Goal: Task Accomplishment & Management: Manage account settings

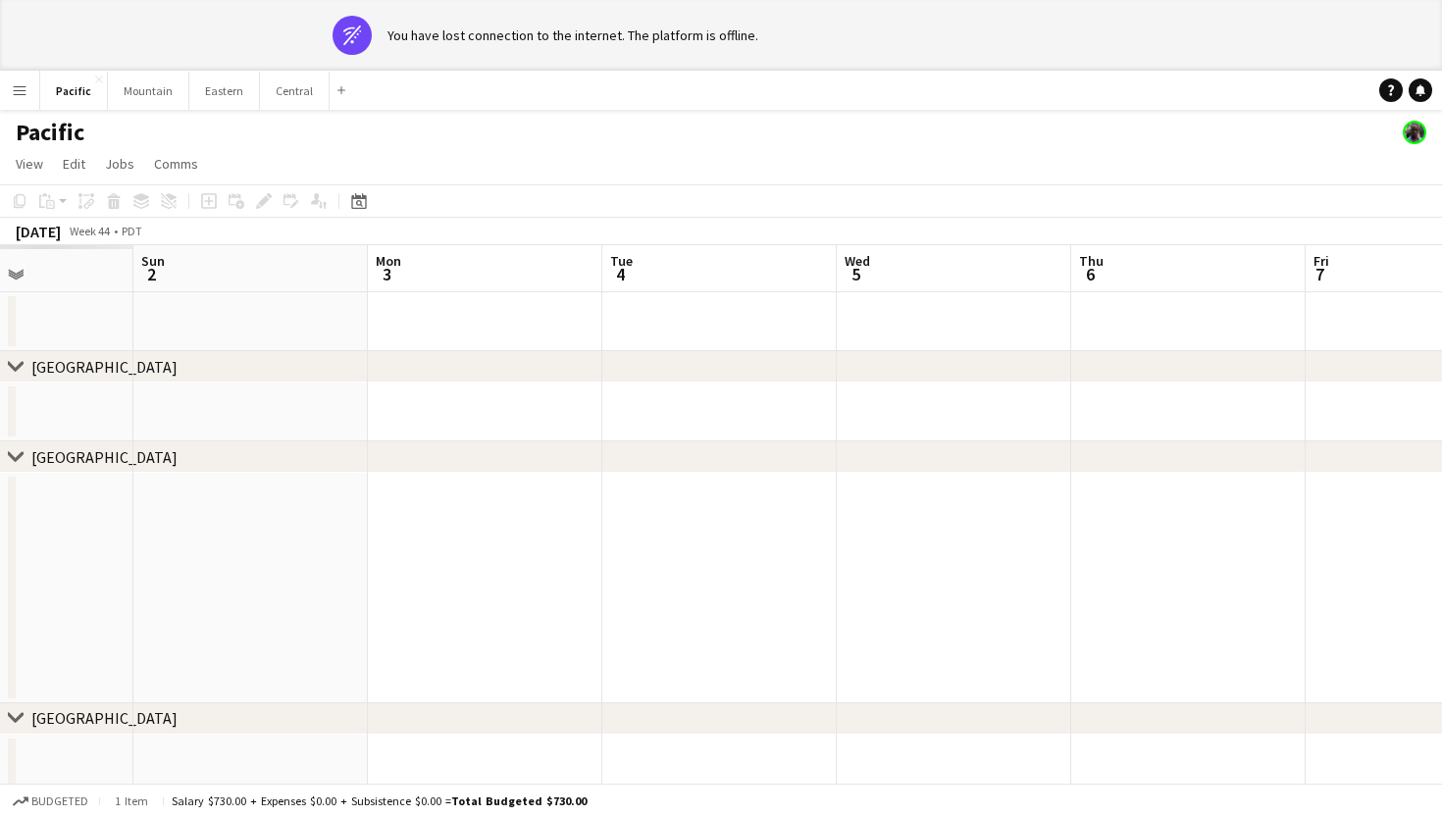
scroll to position [0, 497]
click at [222, 91] on button "Eastern Close" at bounding box center [224, 91] width 71 height 38
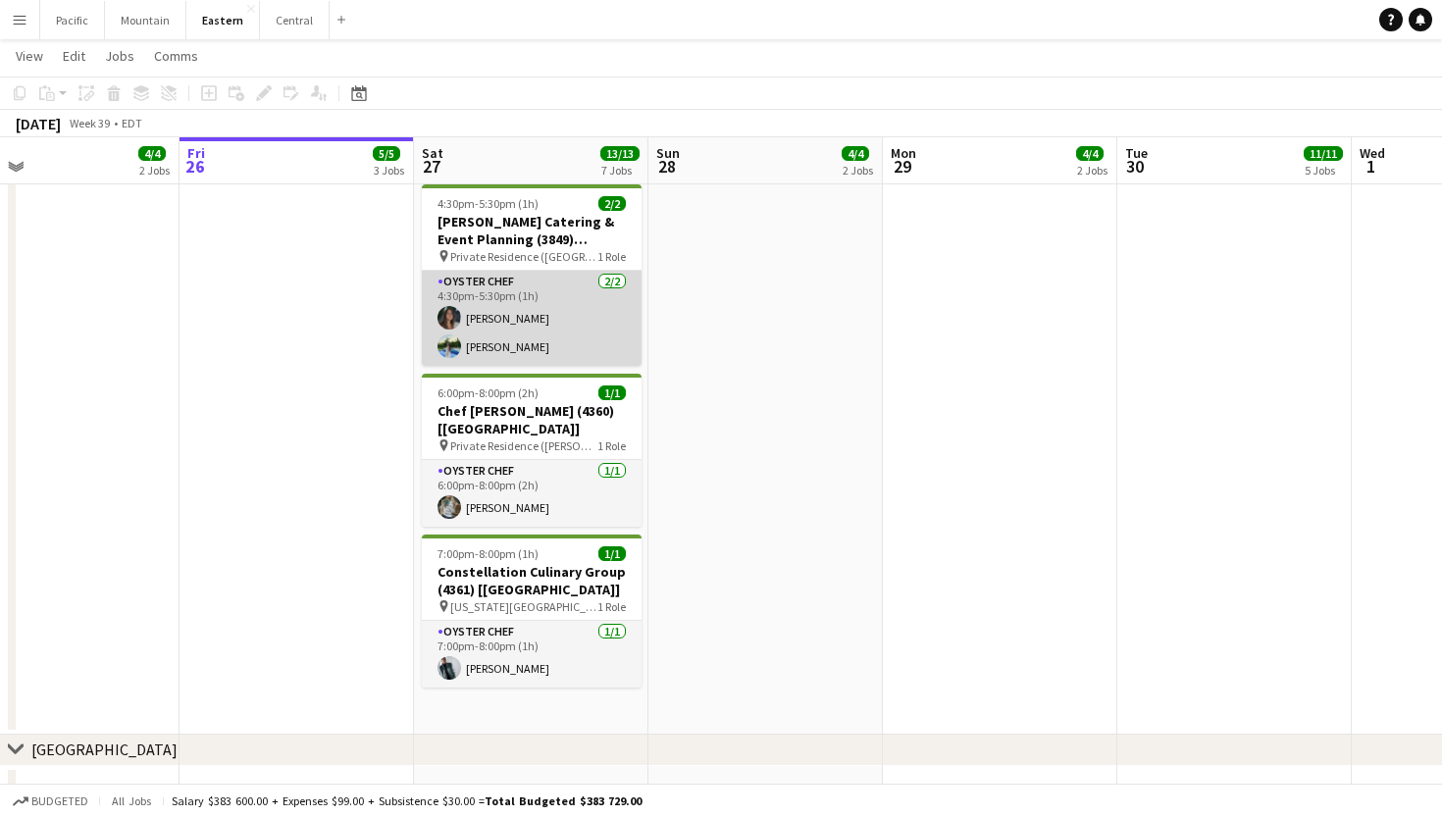
scroll to position [1625, 0]
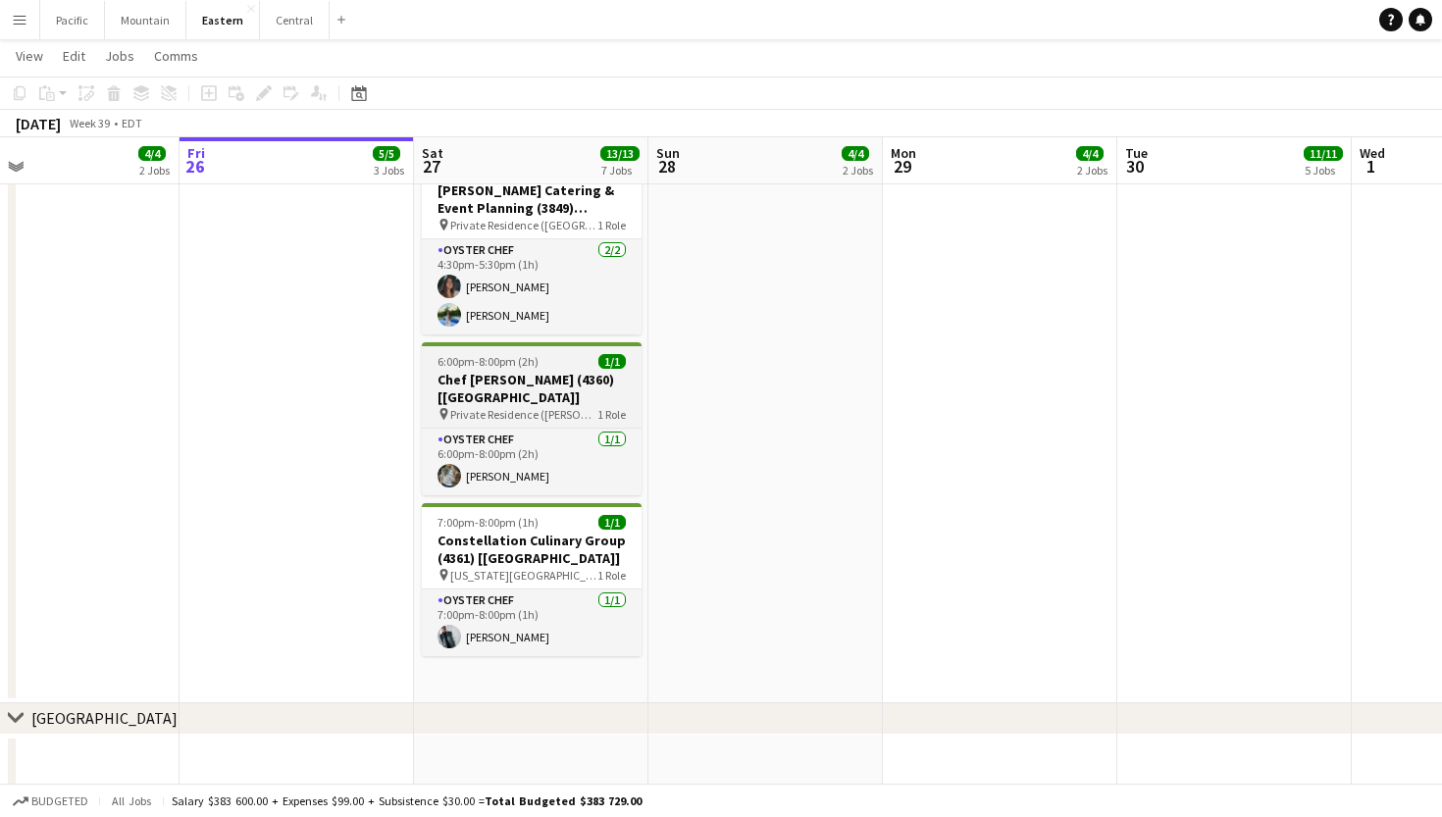
click at [599, 407] on span "1 Role" at bounding box center [611, 414] width 28 height 15
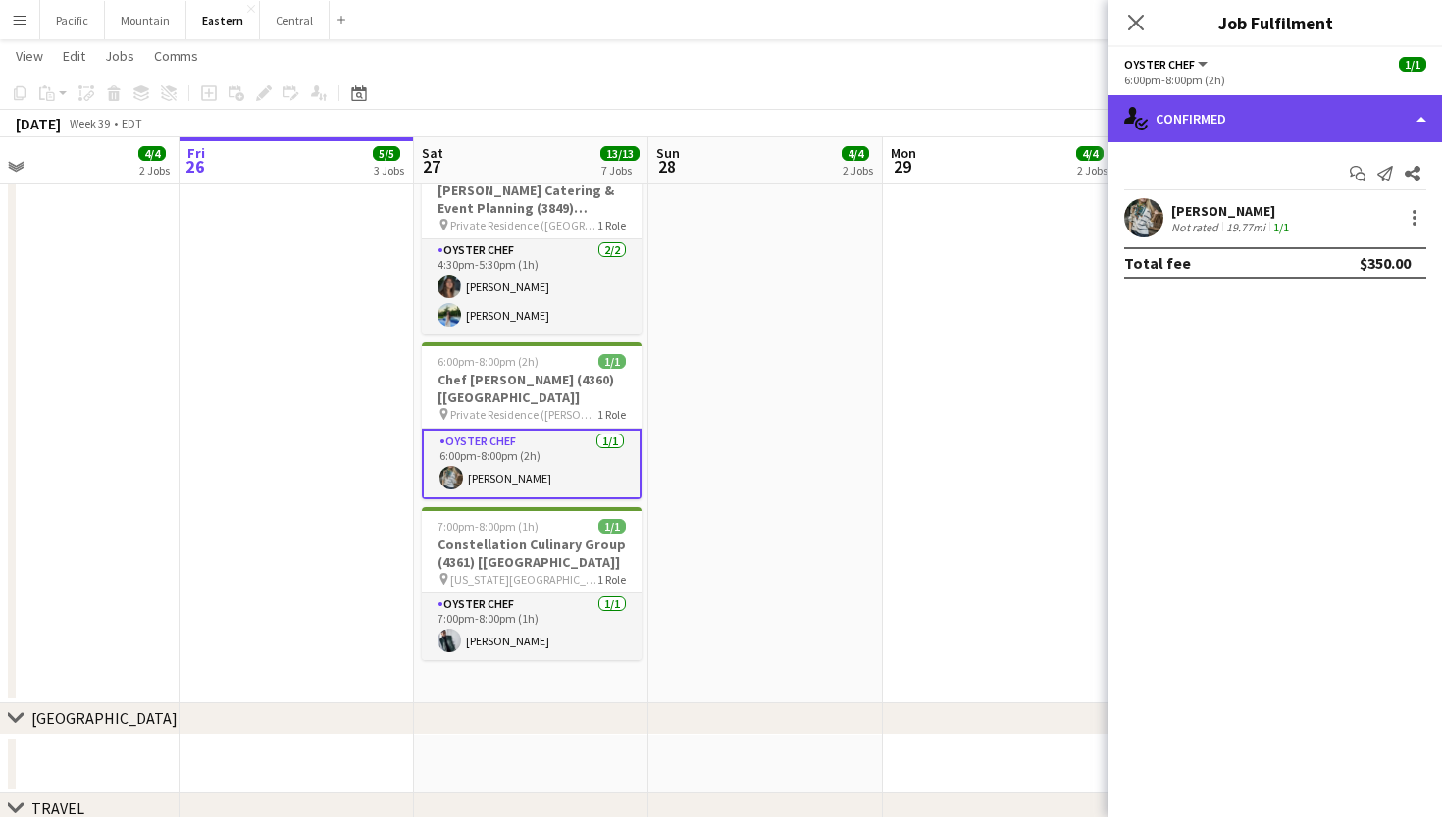
click at [1200, 119] on div "single-neutral-actions-check-2 Confirmed" at bounding box center [1274, 118] width 333 height 47
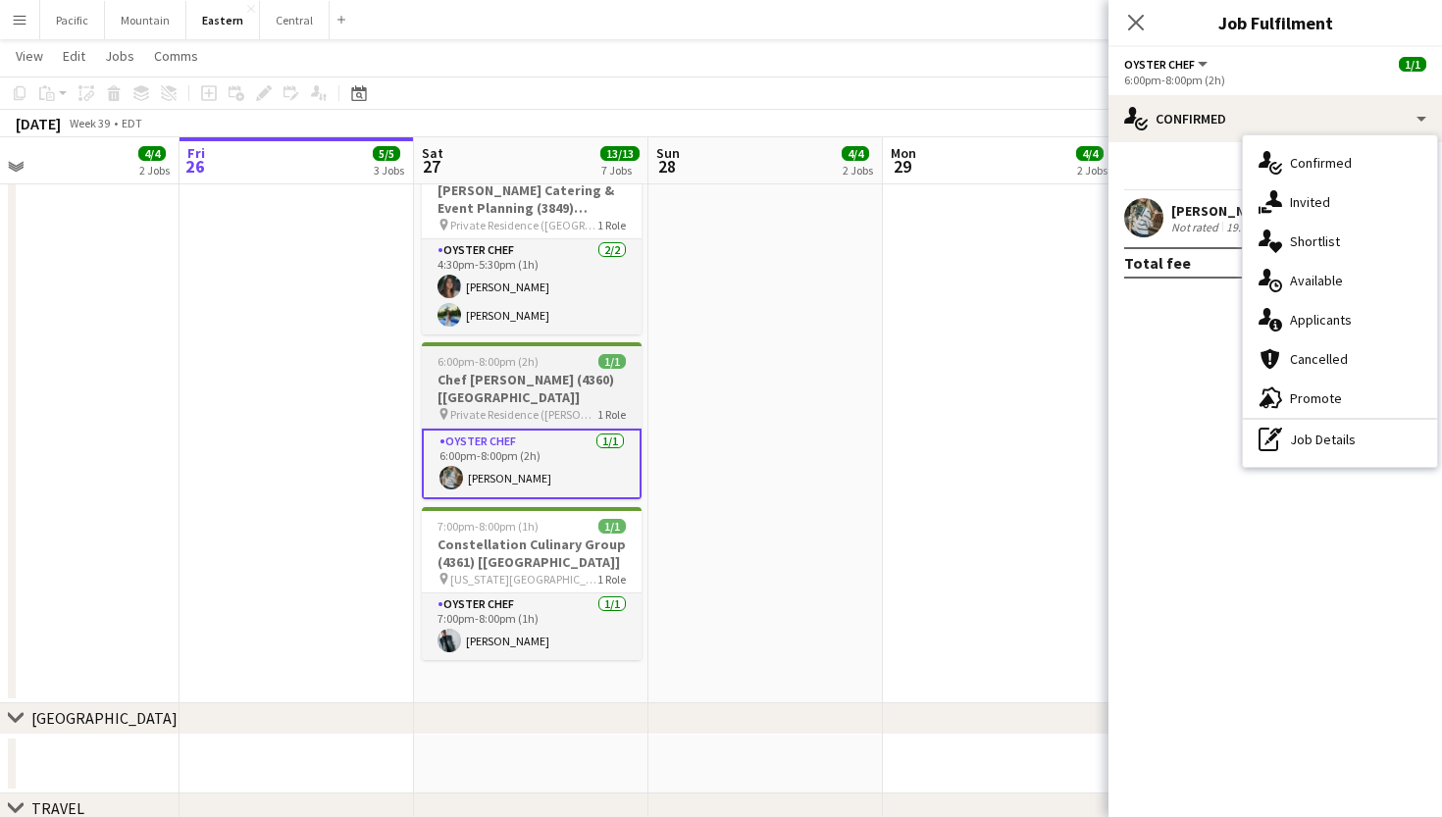
click at [595, 349] on app-job-card "6:00pm-8:00pm (2h) 1/1 Chef [PERSON_NAME] (4360) [[GEOGRAPHIC_DATA]] pin Privat…" at bounding box center [532, 420] width 220 height 157
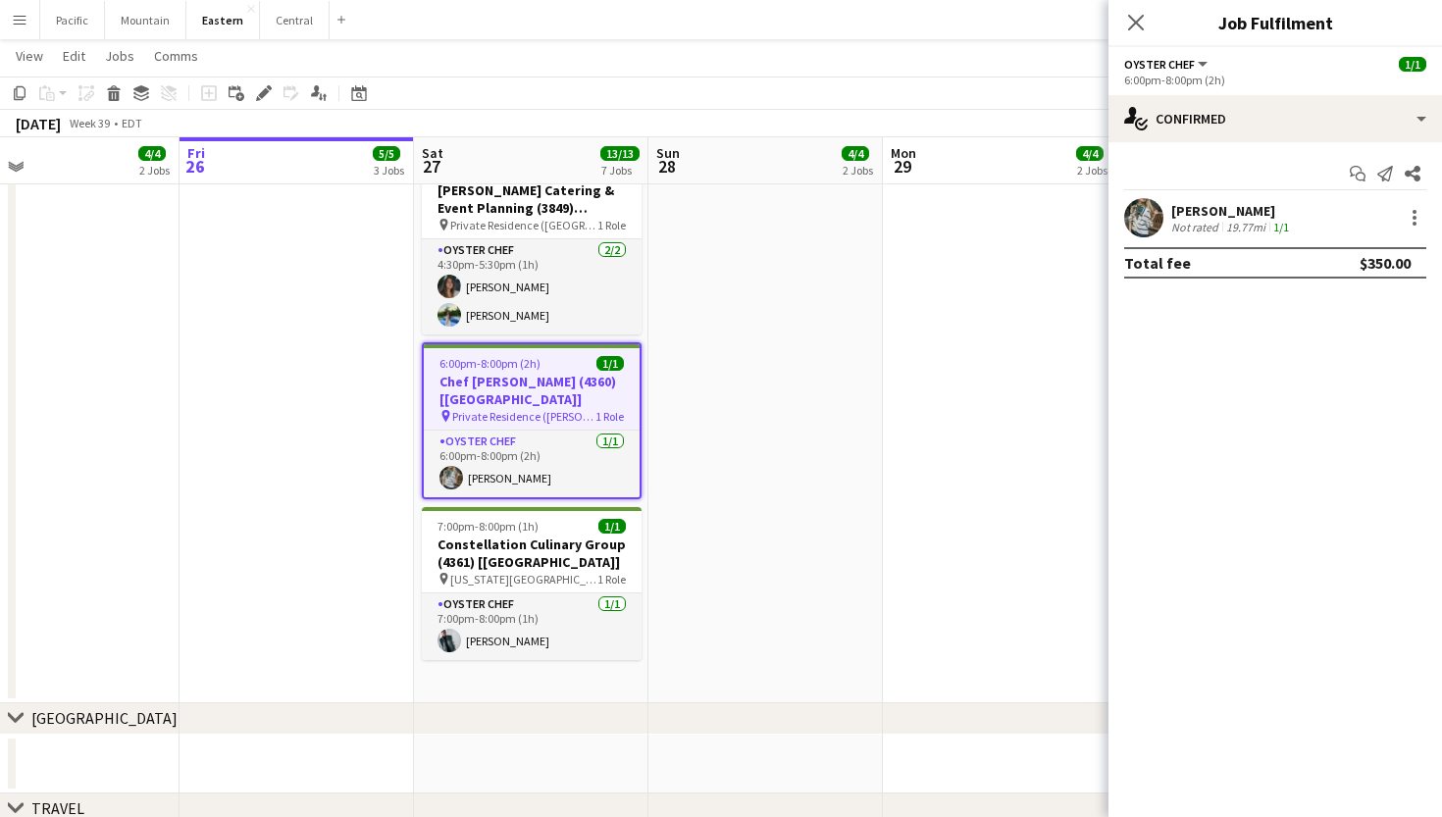
click at [269, 106] on app-toolbar "Copy Paste Paste Command V Paste with crew Command Shift V Paste linked Job [GE…" at bounding box center [721, 92] width 1442 height 33
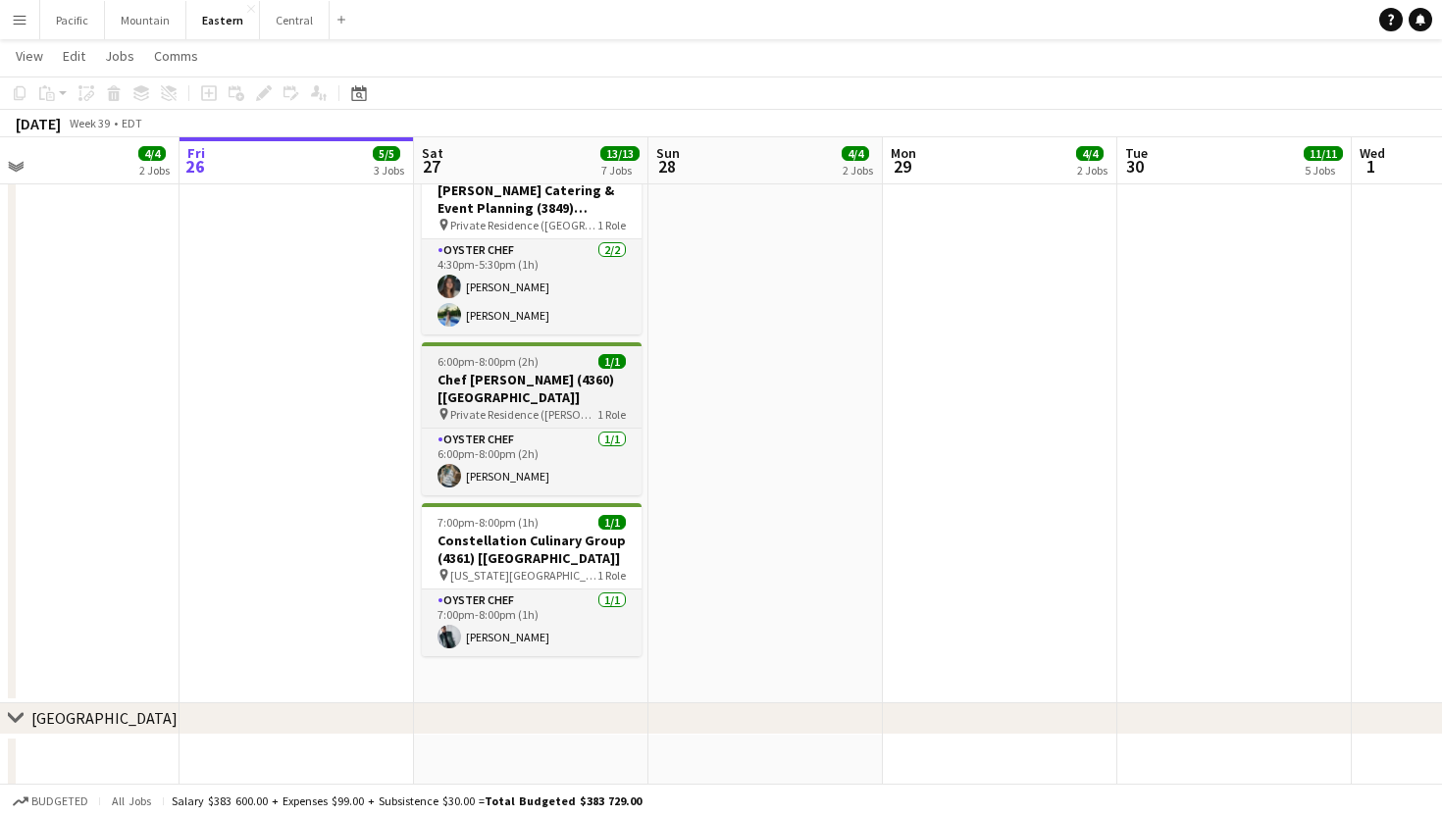
click at [550, 407] on span "Private Residence ([PERSON_NAME][GEOGRAPHIC_DATA], [GEOGRAPHIC_DATA])" at bounding box center [523, 414] width 147 height 15
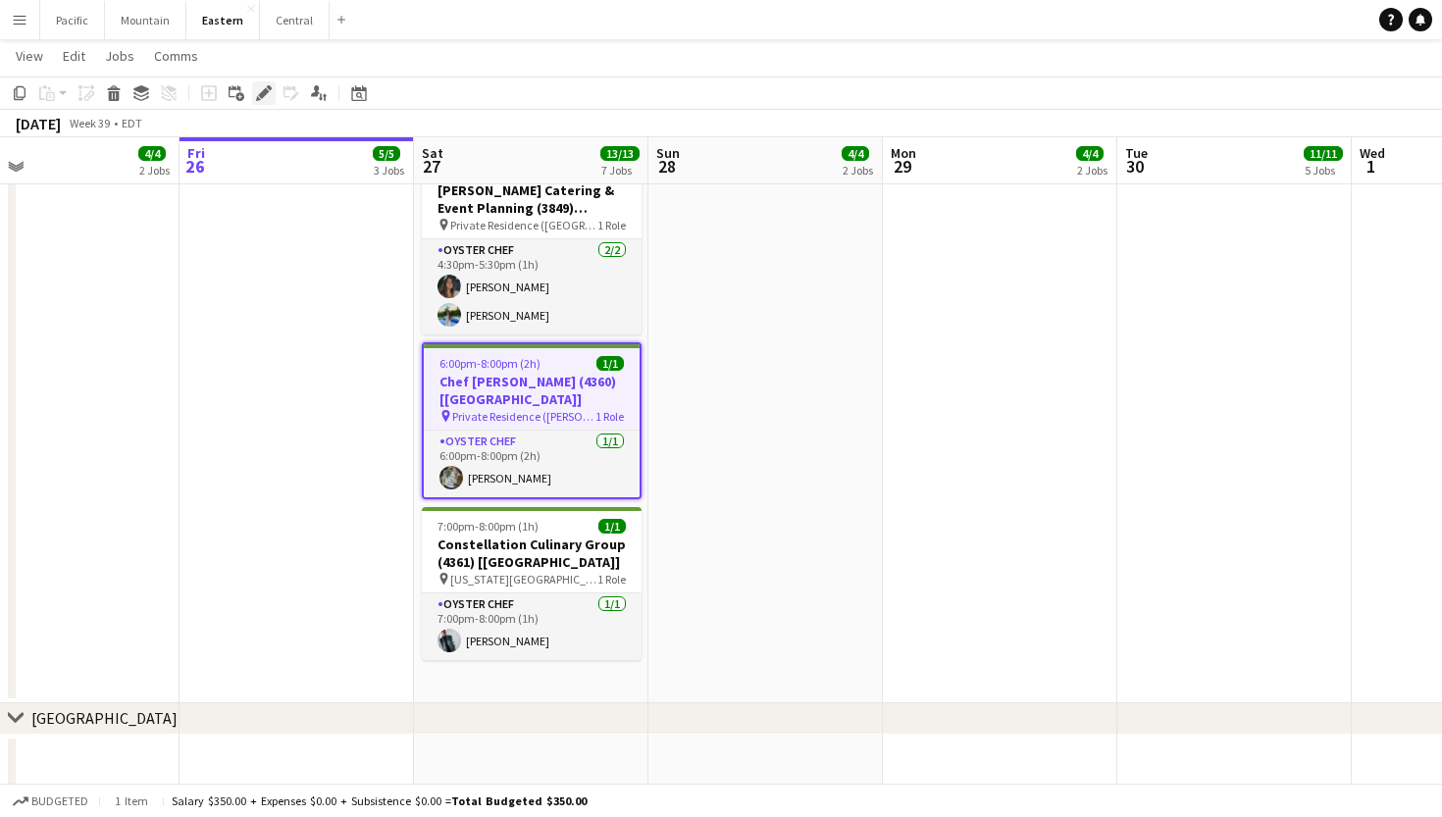
click at [270, 93] on icon "Edit" at bounding box center [264, 93] width 16 height 16
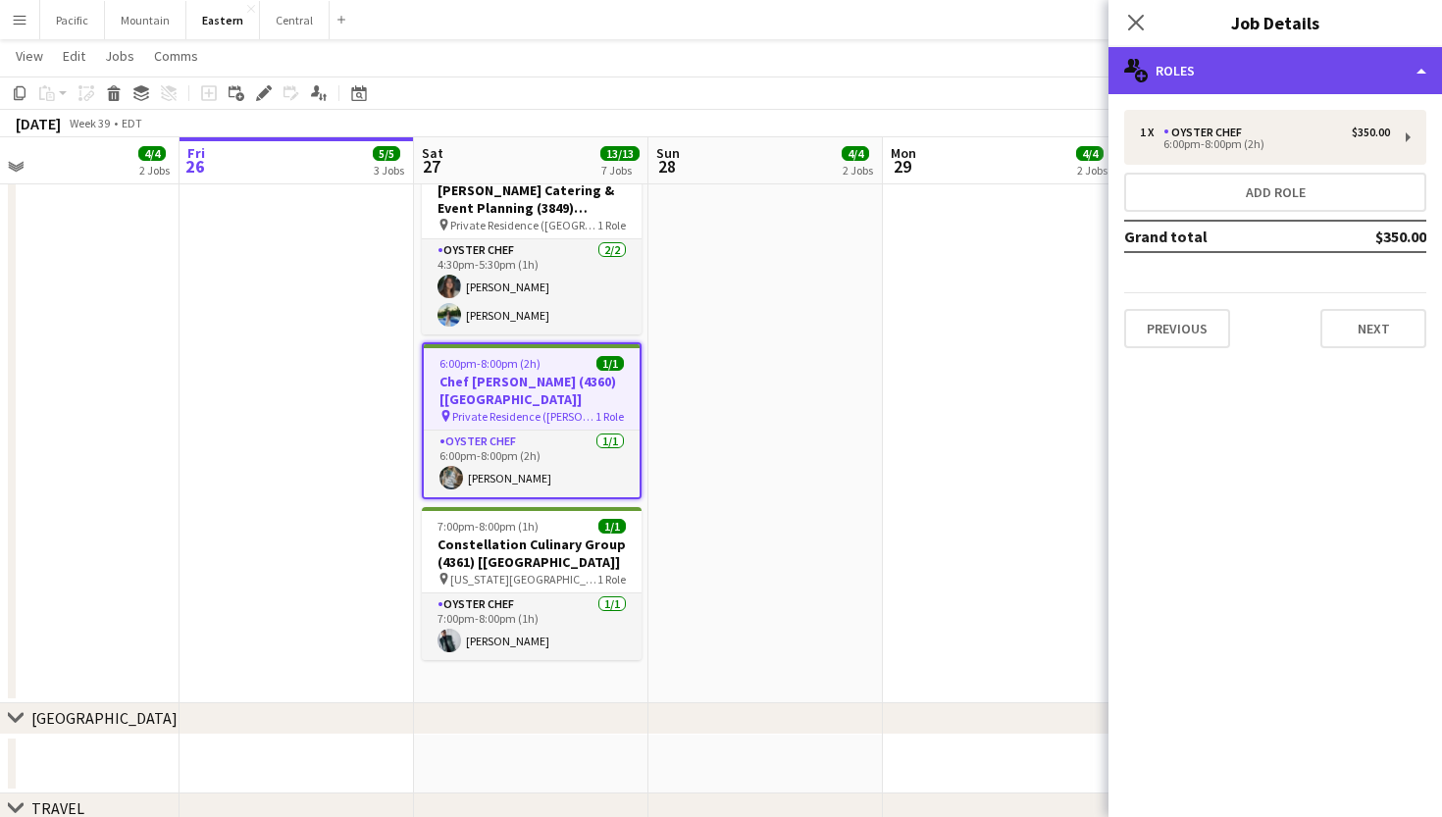
click at [1235, 90] on div "multiple-users-add Roles" at bounding box center [1274, 70] width 333 height 47
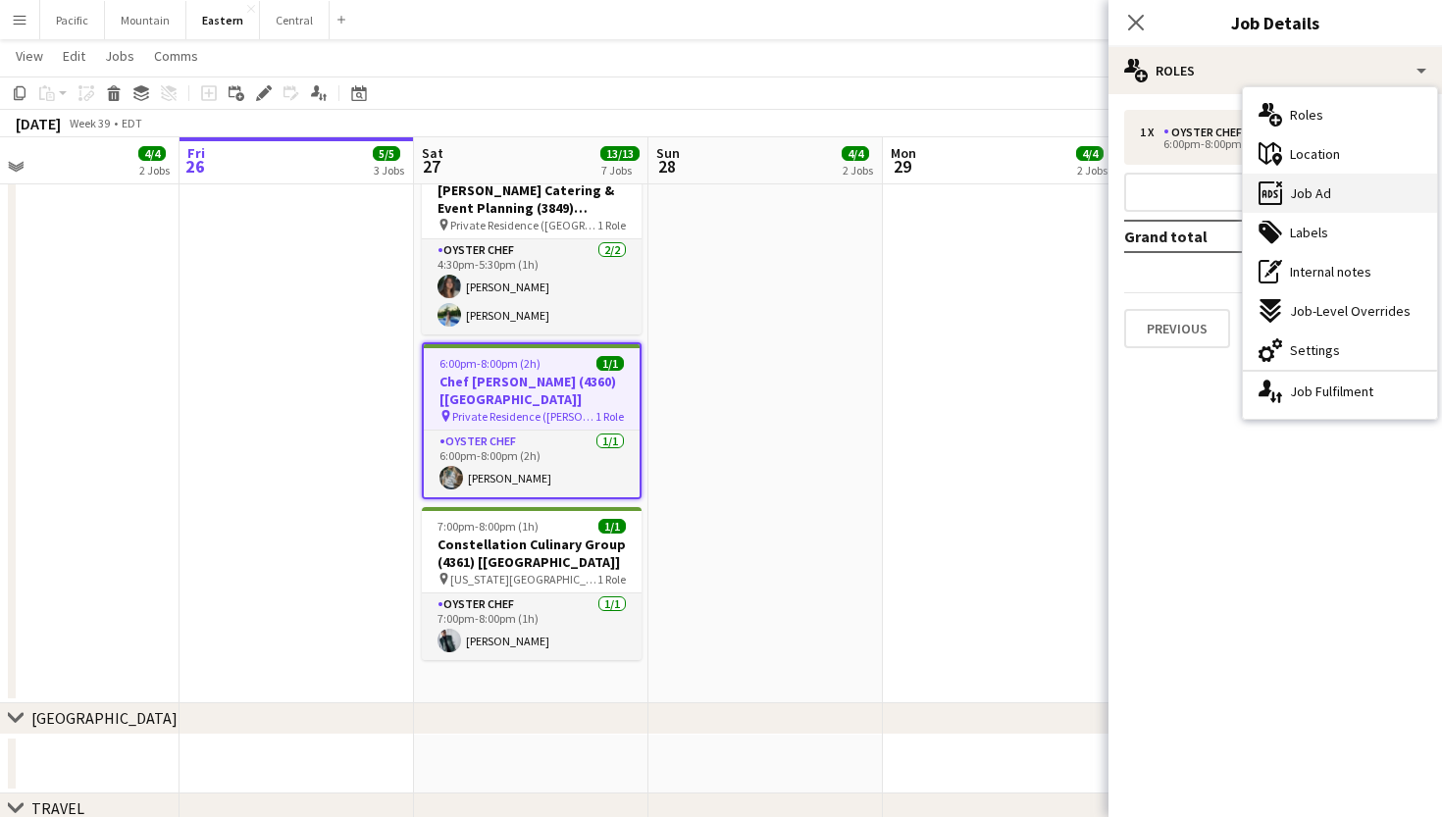
click at [1350, 194] on div "ads-window Job Ad" at bounding box center [1339, 193] width 194 height 39
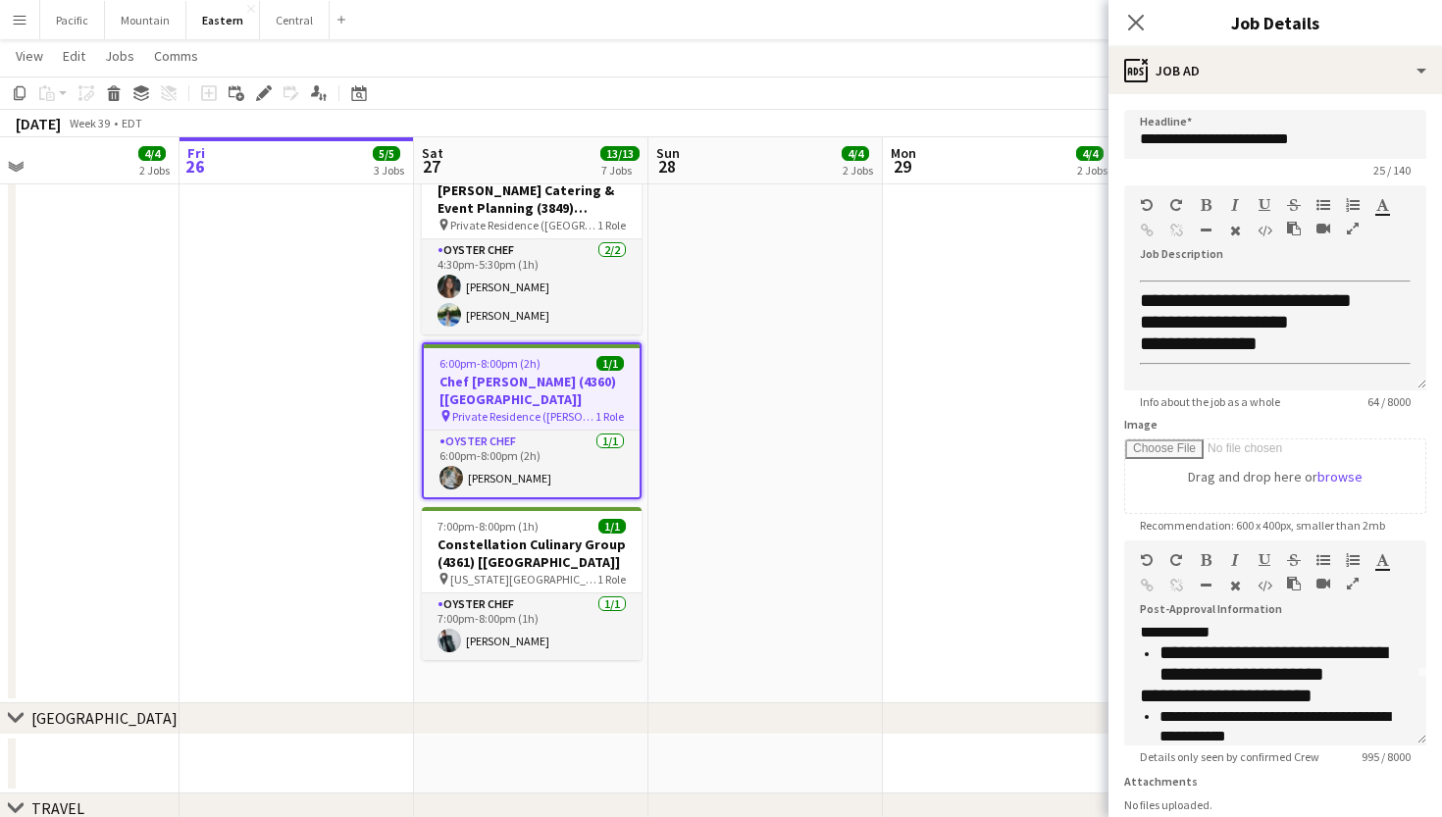
scroll to position [77, 0]
